Goal: Task Accomplishment & Management: Use online tool/utility

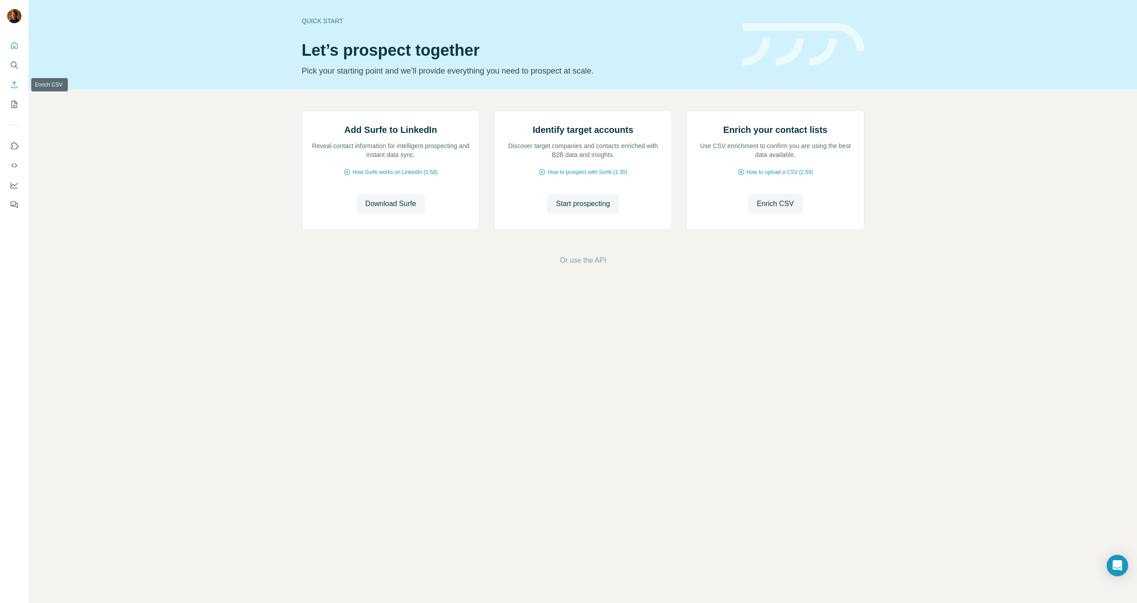
click at [9, 90] on button "Enrich CSV" at bounding box center [14, 85] width 14 height 16
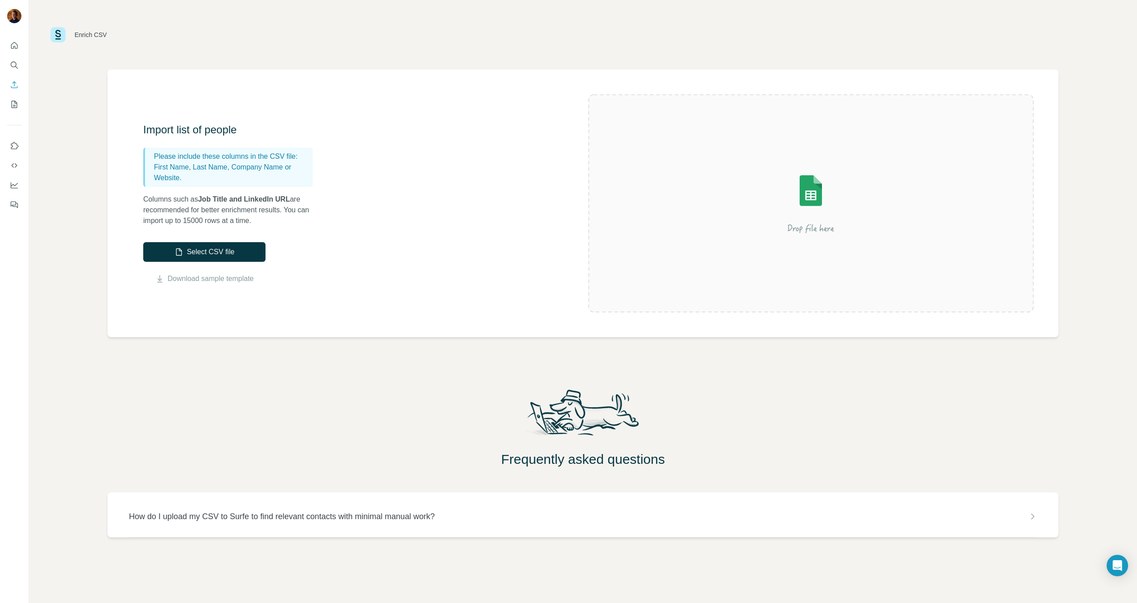
click at [290, 518] on p "How do I upload my CSV to Surfe to find relevant contacts with minimal manual w…" at bounding box center [282, 516] width 306 height 12
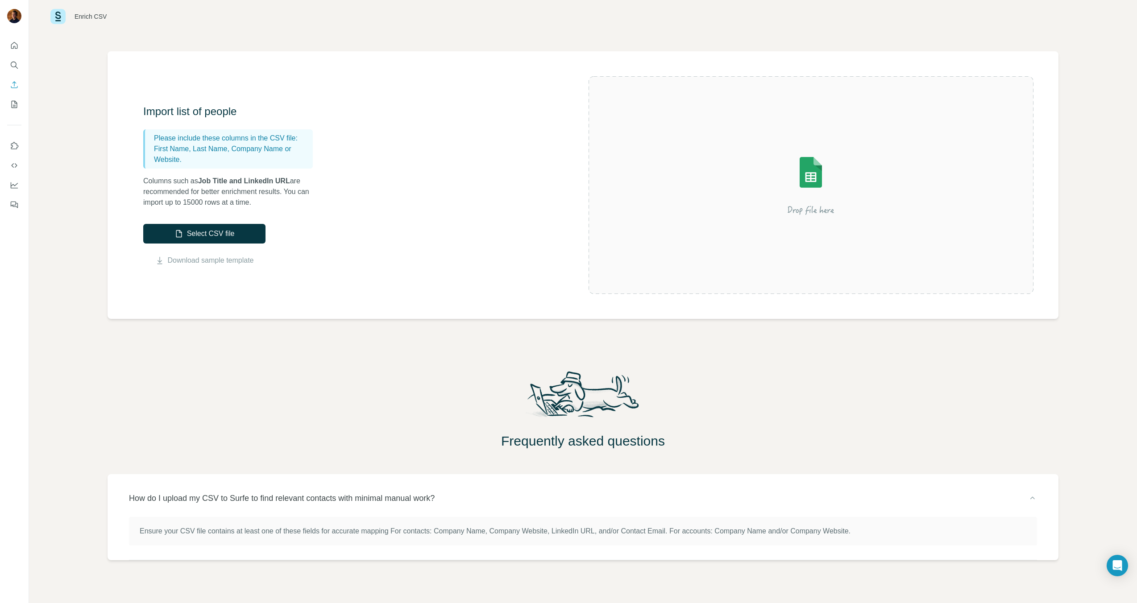
scroll to position [18, 0]
click at [244, 231] on button "Select CSV file" at bounding box center [204, 234] width 122 height 20
click at [230, 234] on button "Select CSV file" at bounding box center [204, 234] width 122 height 20
click at [794, 223] on img at bounding box center [810, 185] width 161 height 107
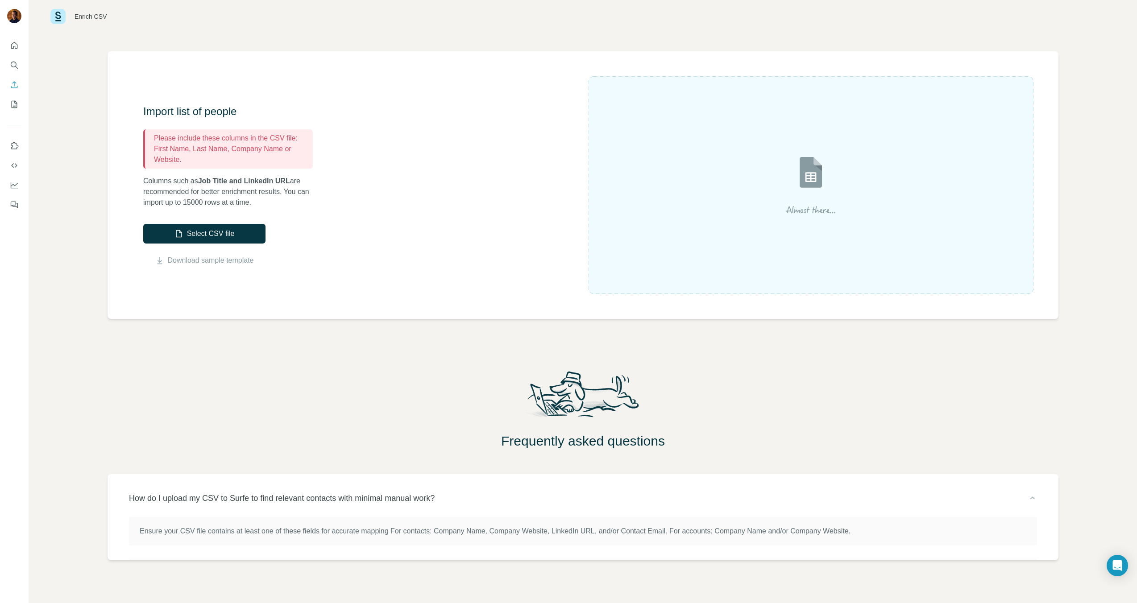
click at [591, 340] on div "Enrich CSV Import list of people Please include these columns in the CSV file: …" at bounding box center [583, 301] width 1108 height 603
